Goal: Task Accomplishment & Management: Manage account settings

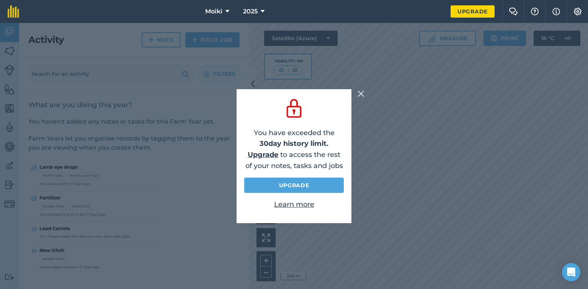
click at [359, 92] on img at bounding box center [361, 93] width 7 height 9
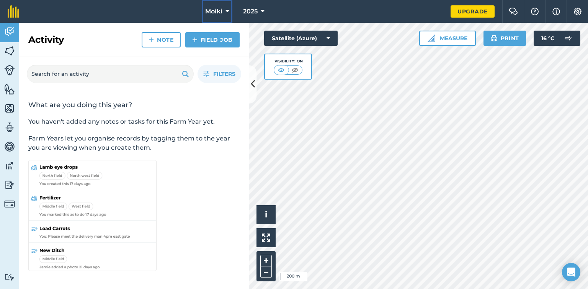
click at [226, 10] on icon at bounding box center [228, 11] width 4 height 9
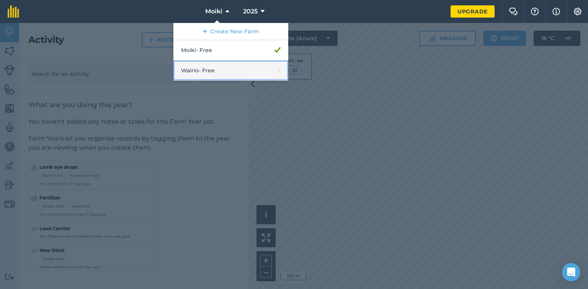
click at [262, 74] on link "Wairio - Free" at bounding box center [231, 71] width 115 height 20
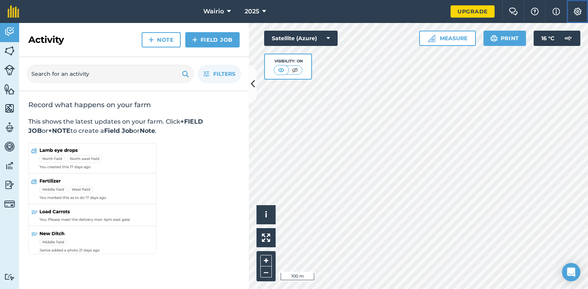
click at [574, 12] on img at bounding box center [578, 12] width 9 height 8
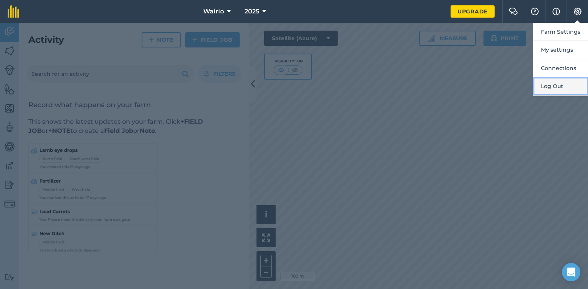
click at [559, 85] on button "Log Out" at bounding box center [561, 86] width 55 height 18
